Goal: Navigation & Orientation: Find specific page/section

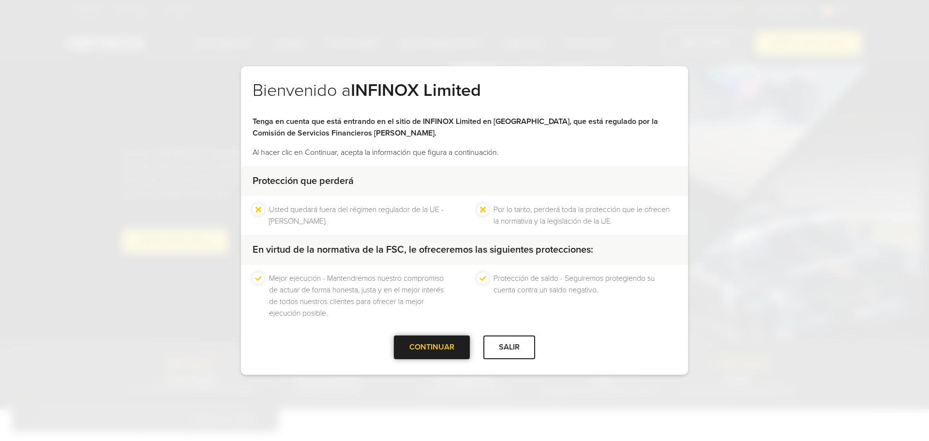
click at [422, 350] on div "CONTINUAR" at bounding box center [432, 347] width 76 height 24
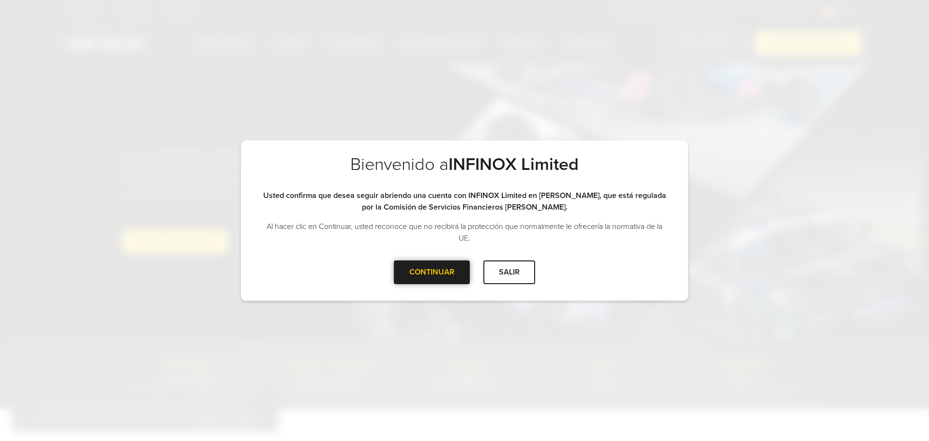
click at [418, 280] on div "CONTINUAR" at bounding box center [432, 272] width 76 height 24
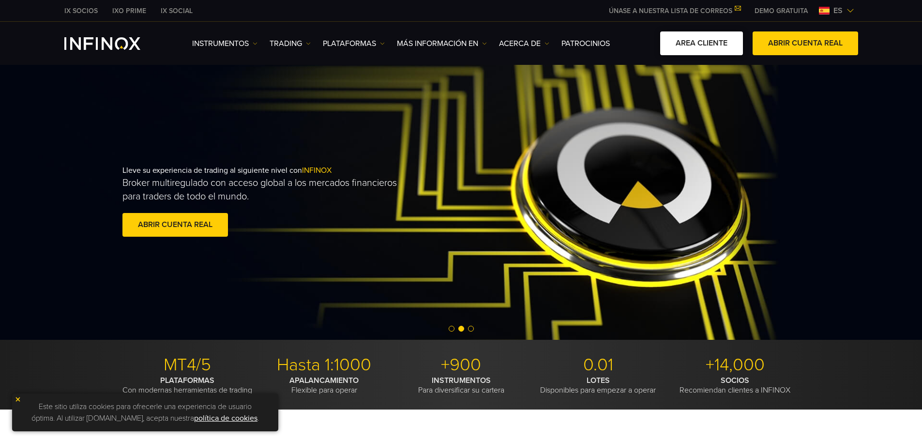
click at [711, 46] on link "AREA CLIENTE" at bounding box center [701, 43] width 83 height 24
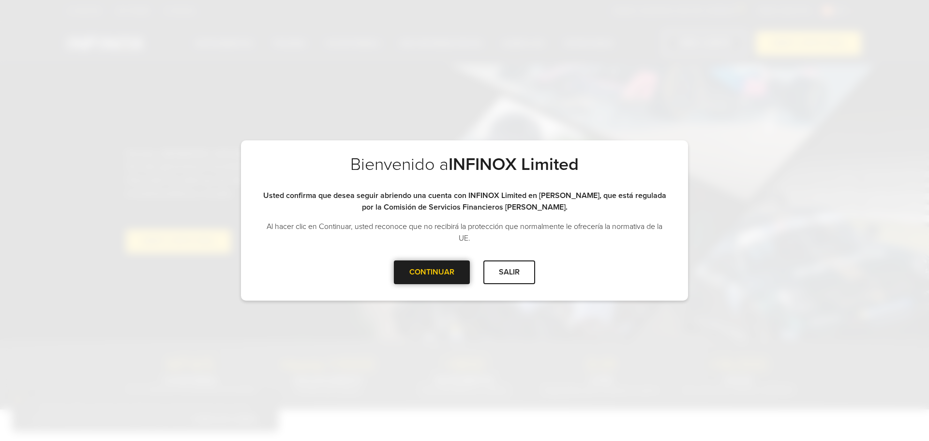
click at [432, 272] on div at bounding box center [432, 272] width 0 height 0
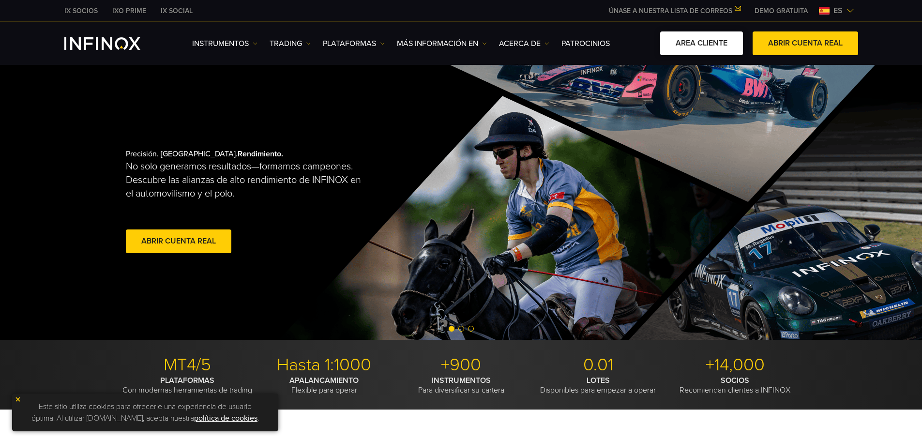
click at [722, 40] on link "AREA CLIENTE" at bounding box center [701, 43] width 83 height 24
